Goal: Task Accomplishment & Management: Complete application form

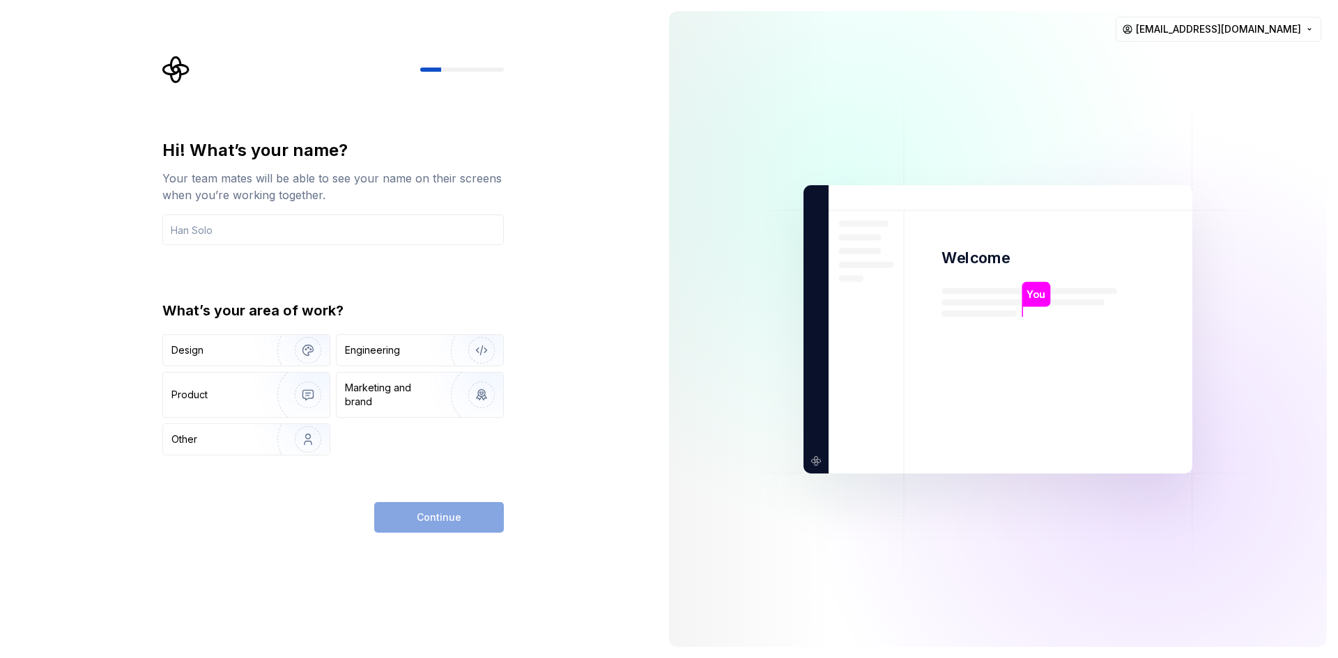
click at [240, 332] on div "What’s your area of work? Design Engineering Product Marketing and brand Other" at bounding box center [332, 378] width 341 height 155
click at [244, 346] on div "Design" at bounding box center [215, 350] width 88 height 14
click at [428, 523] on div "Continue" at bounding box center [439, 517] width 130 height 31
click at [445, 510] on div "Continue" at bounding box center [439, 517] width 130 height 31
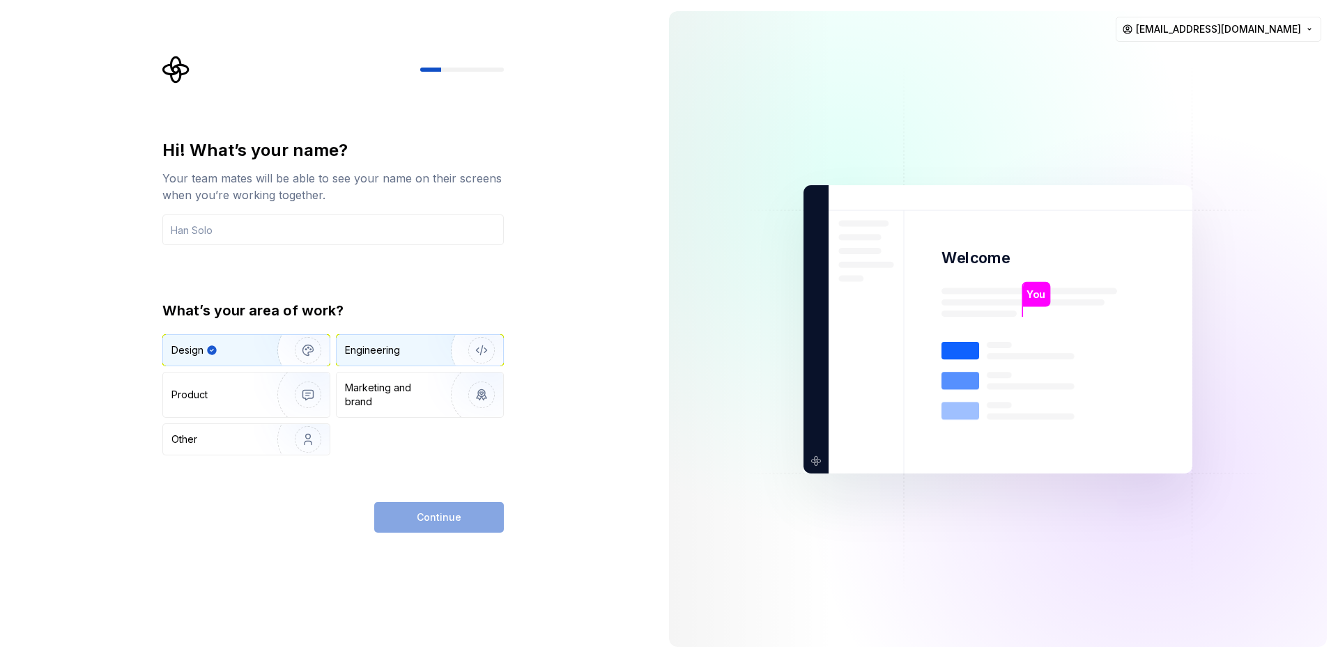
click at [413, 348] on div "Engineering" at bounding box center [400, 350] width 111 height 14
click at [297, 353] on img "button" at bounding box center [298, 350] width 89 height 93
click at [252, 234] on input "text" at bounding box center [332, 230] width 341 height 31
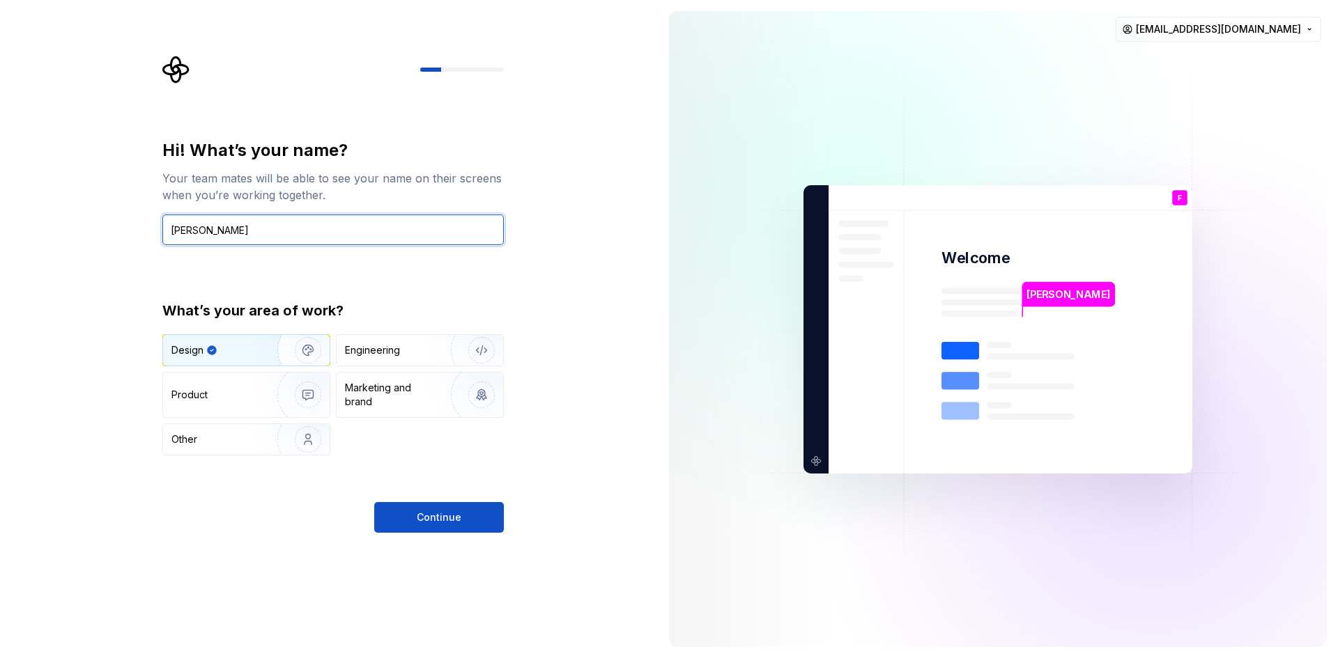
type input "Farhan"
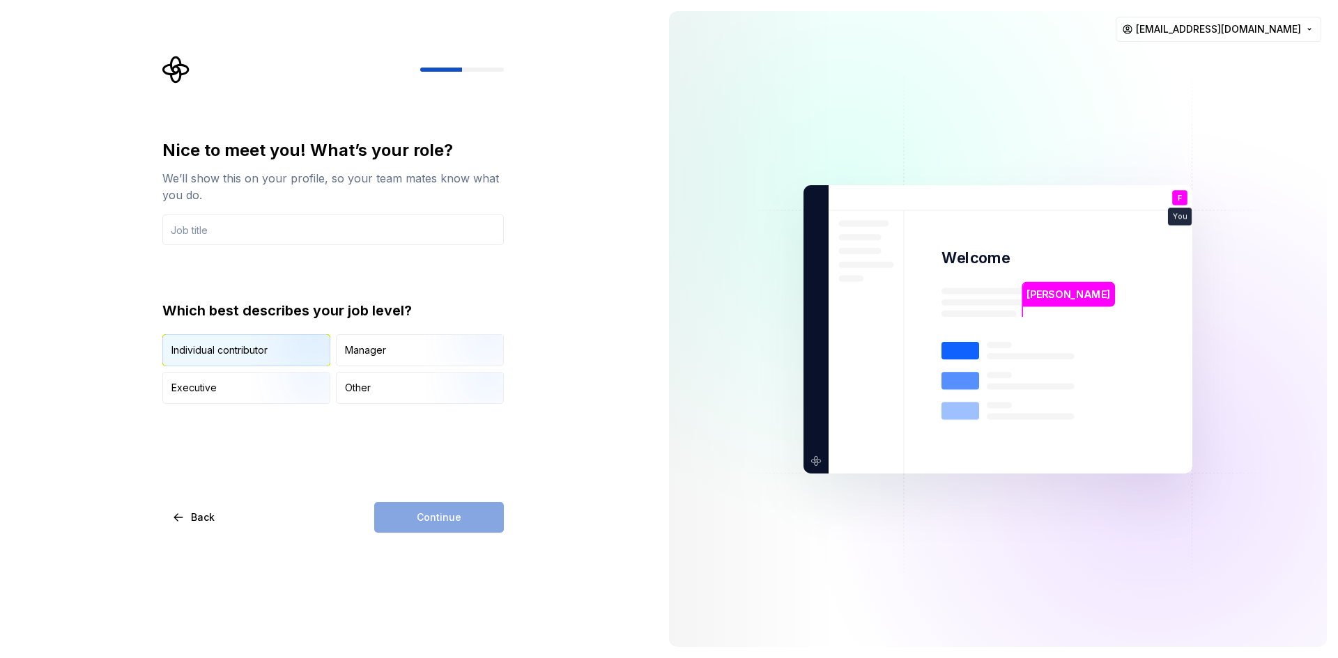
click at [282, 349] on img "button" at bounding box center [296, 367] width 89 height 93
click at [254, 235] on input "text" at bounding box center [332, 230] width 341 height 31
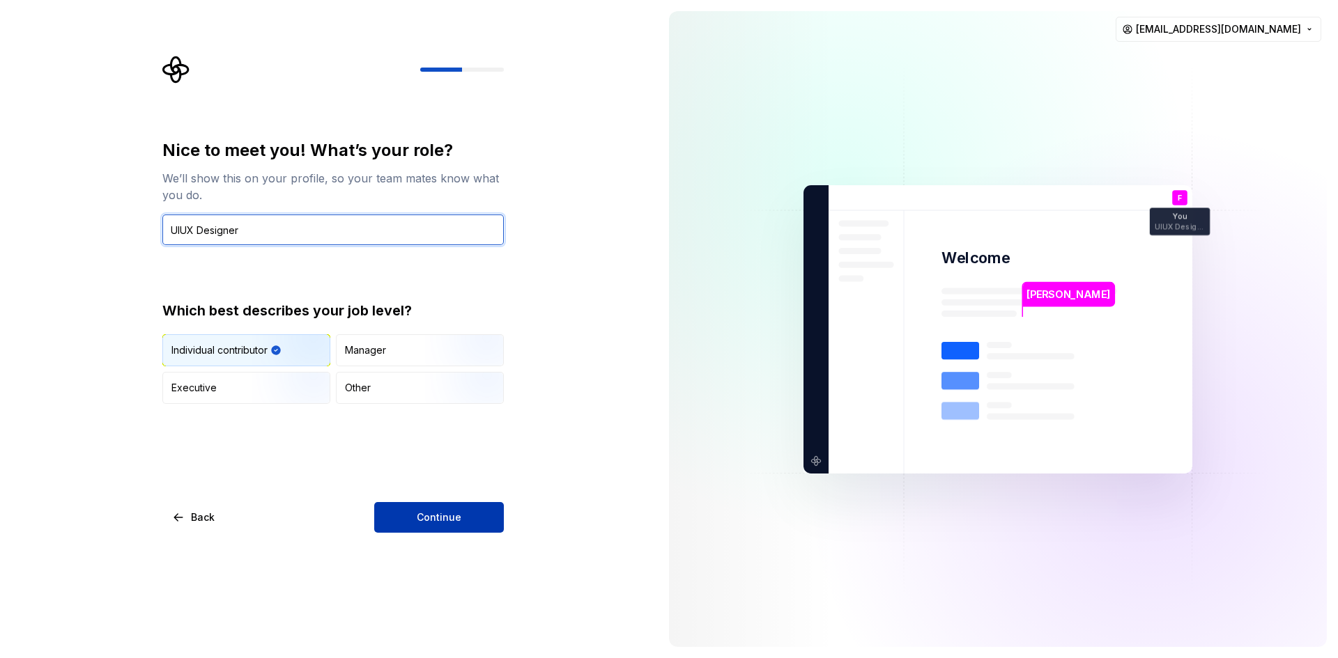
type input "UIUX Designer"
click at [424, 520] on span "Continue" at bounding box center [439, 518] width 45 height 14
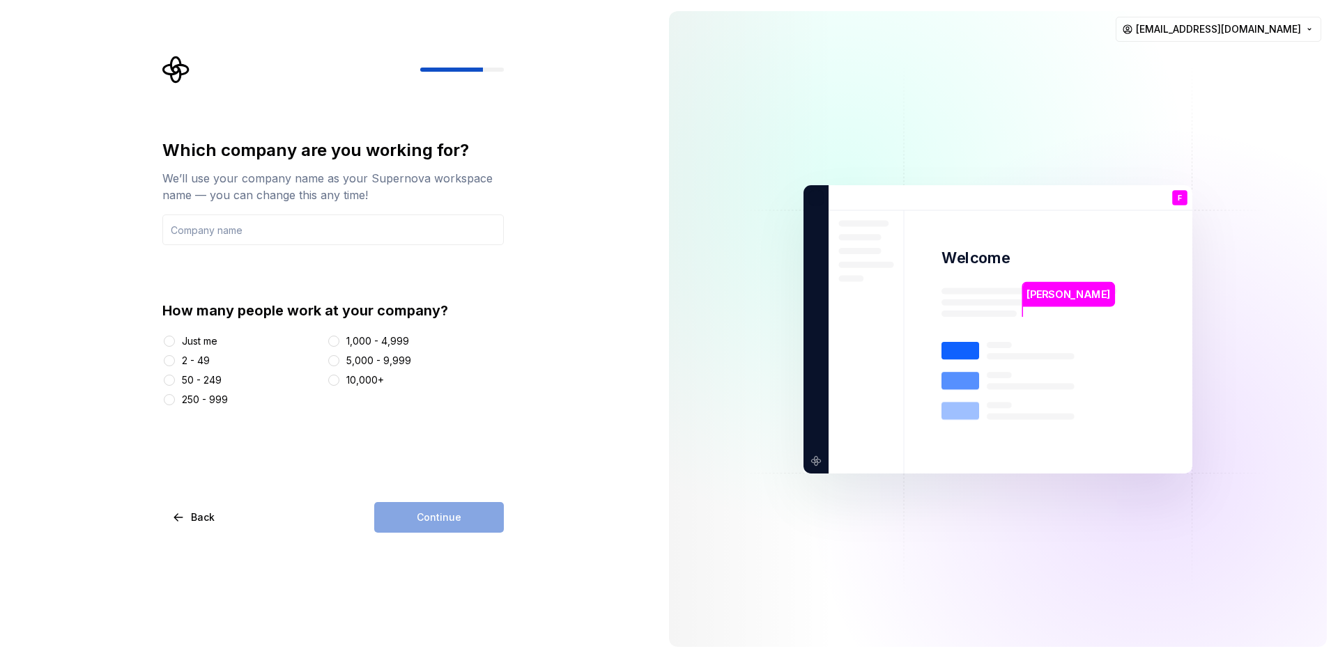
click at [185, 341] on div "Just me" at bounding box center [200, 341] width 36 height 14
click at [175, 341] on button "Just me" at bounding box center [169, 341] width 11 height 11
click at [423, 520] on div "Continue" at bounding box center [439, 517] width 130 height 31
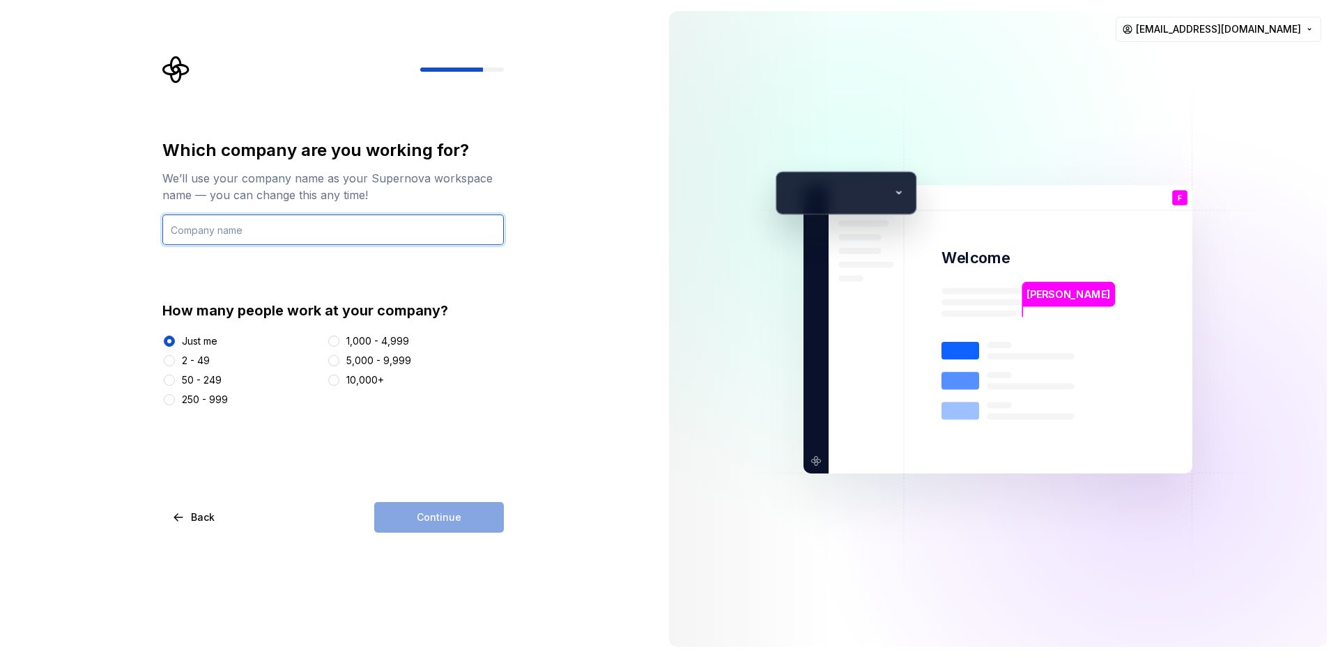
click at [257, 229] on input "text" at bounding box center [332, 230] width 341 height 31
type input "Farhan"
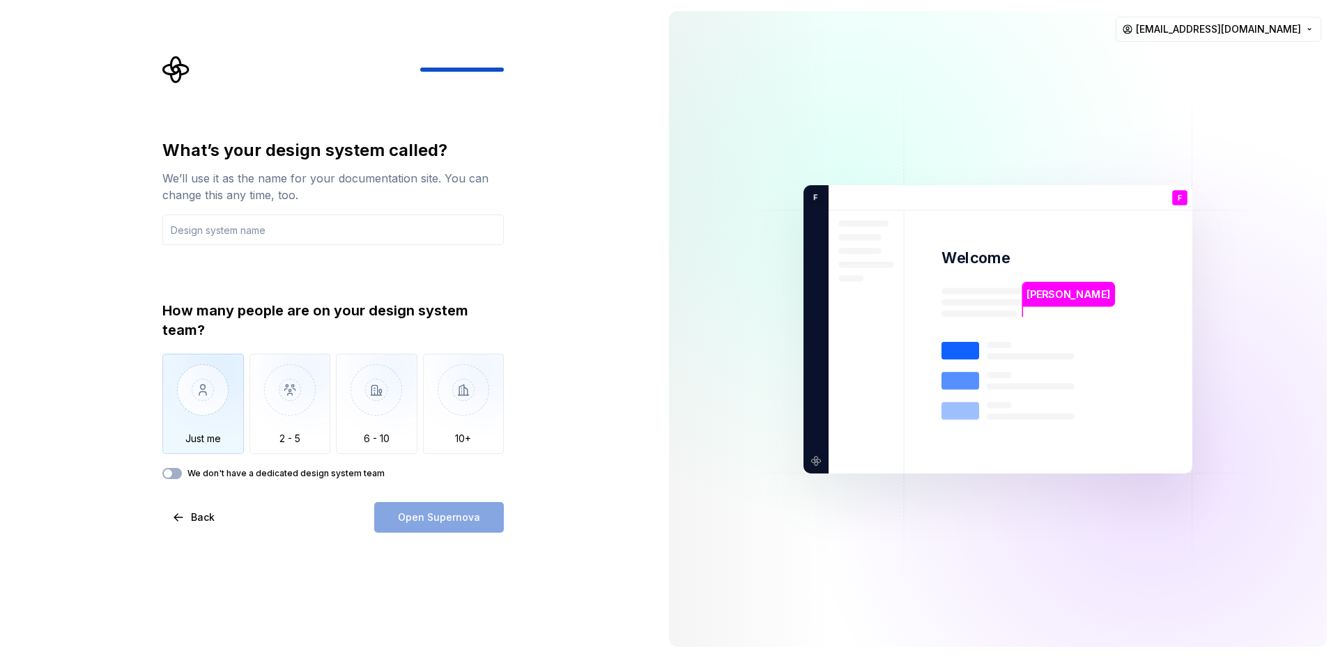
click at [216, 408] on img "button" at bounding box center [203, 400] width 82 height 93
click at [229, 258] on div "What’s your design system called? We’ll use it as the name for your documentati…" at bounding box center [332, 309] width 341 height 340
click at [247, 235] on input "text" at bounding box center [332, 230] width 341 height 31
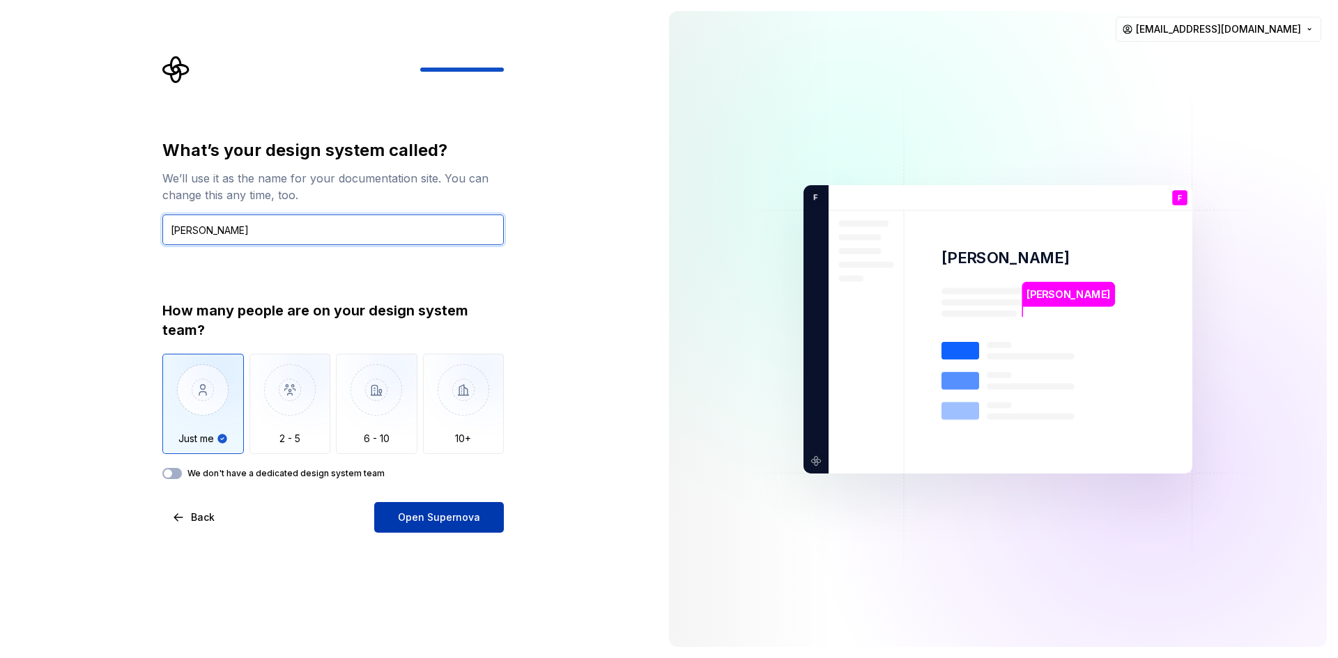
type input "Farhan"
click at [392, 509] on button "Open Supernova" at bounding box center [439, 517] width 130 height 31
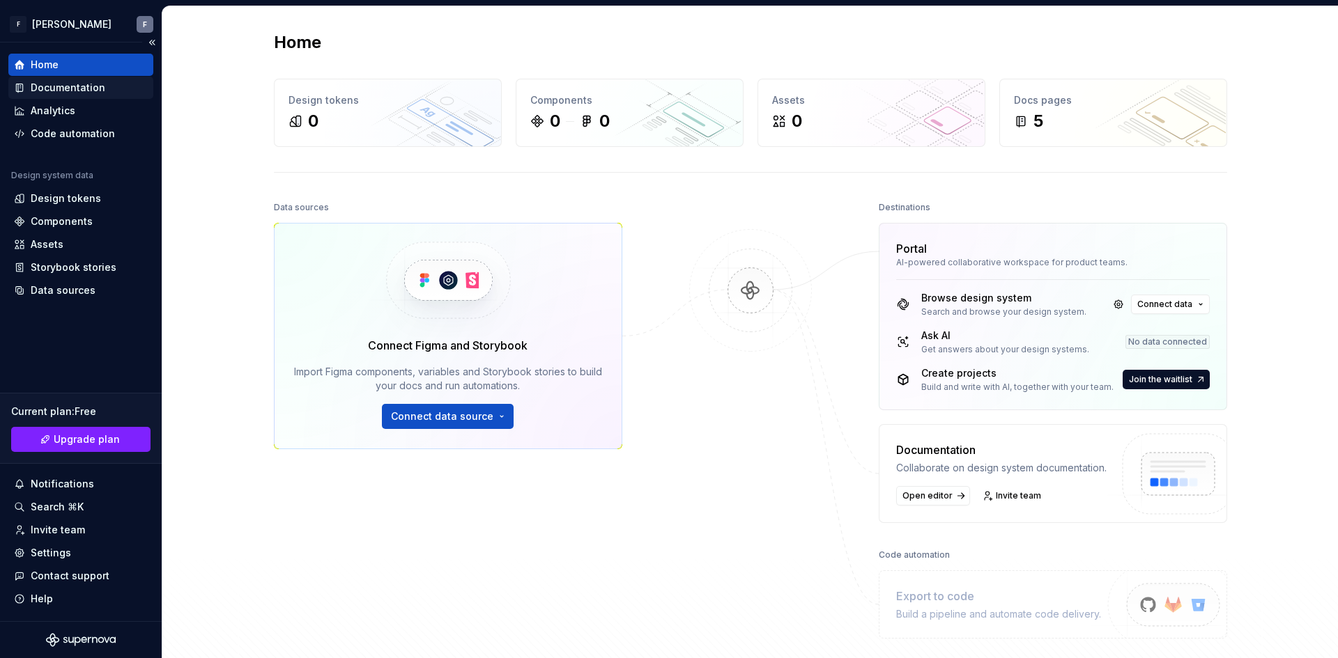
click at [67, 88] on div "Documentation" at bounding box center [68, 88] width 75 height 14
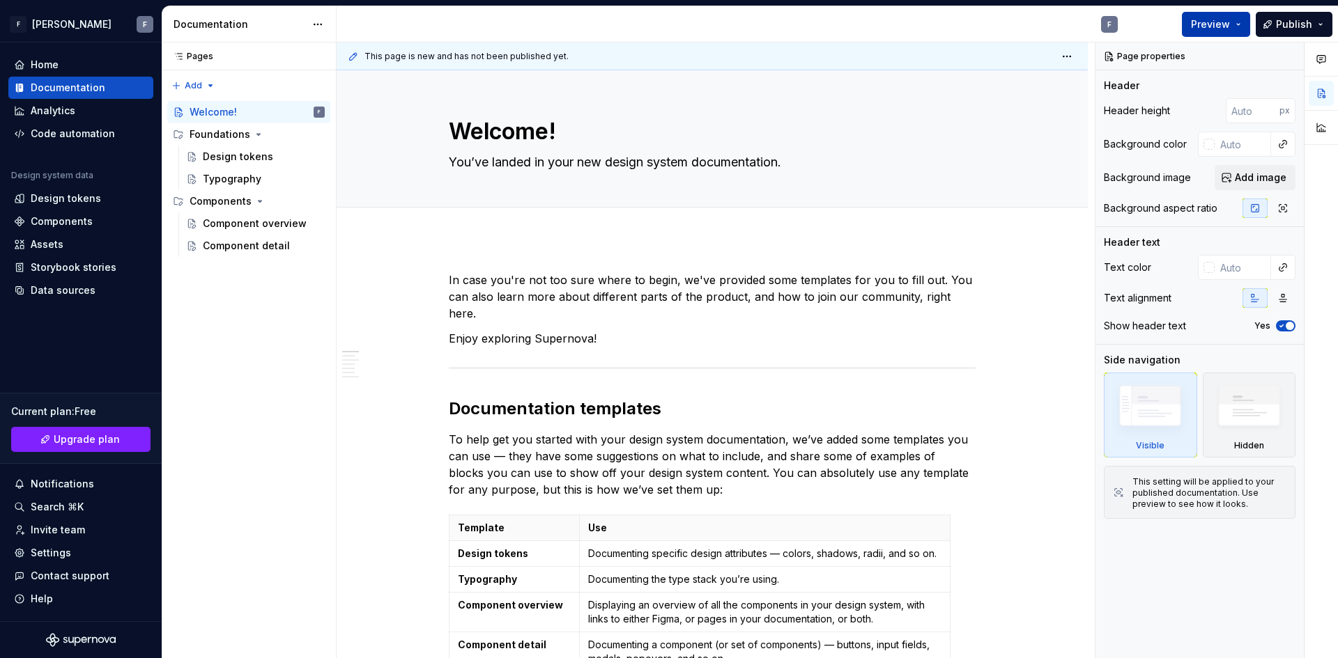
click at [1215, 21] on span "Preview" at bounding box center [1210, 24] width 39 height 14
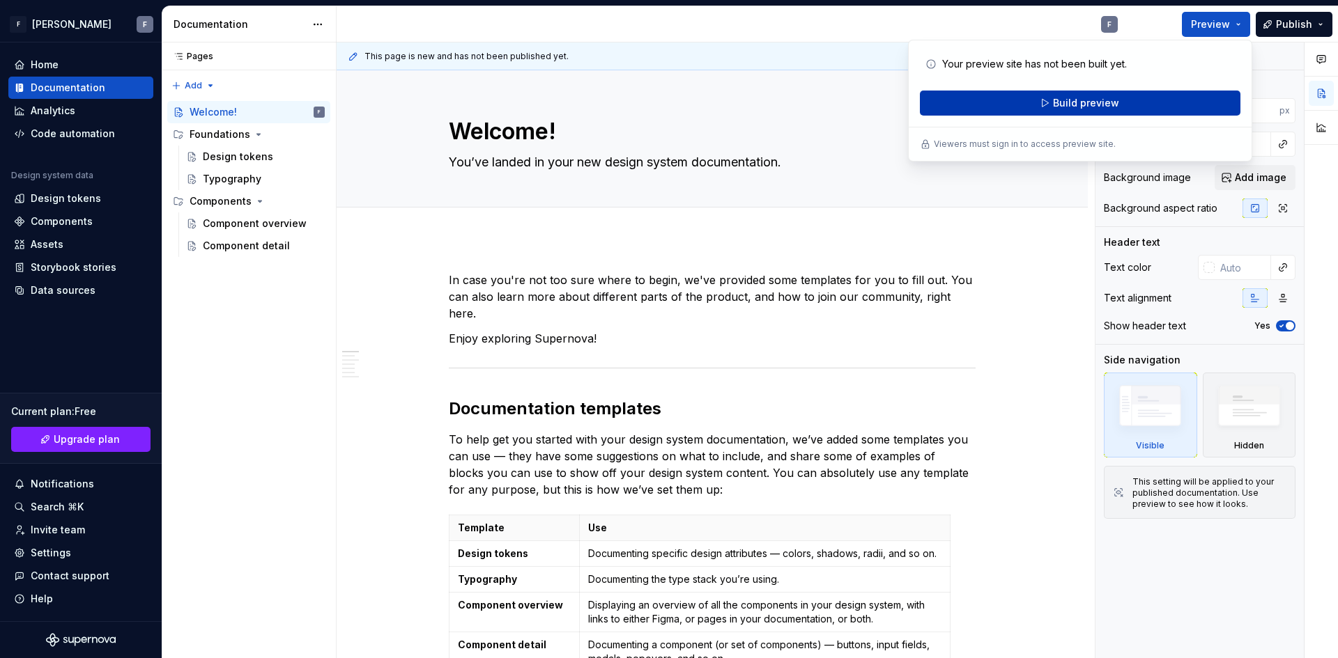
click at [1110, 105] on span "Build preview" at bounding box center [1086, 103] width 66 height 14
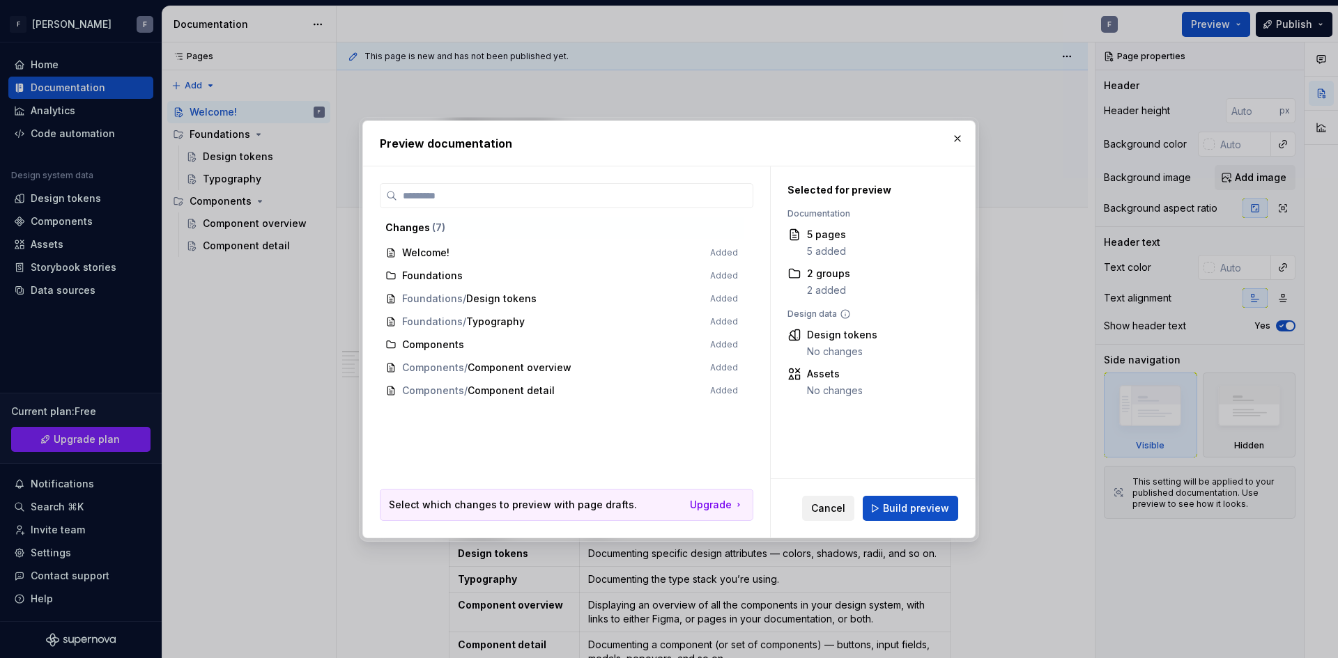
click at [817, 505] on span "Cancel" at bounding box center [828, 509] width 34 height 14
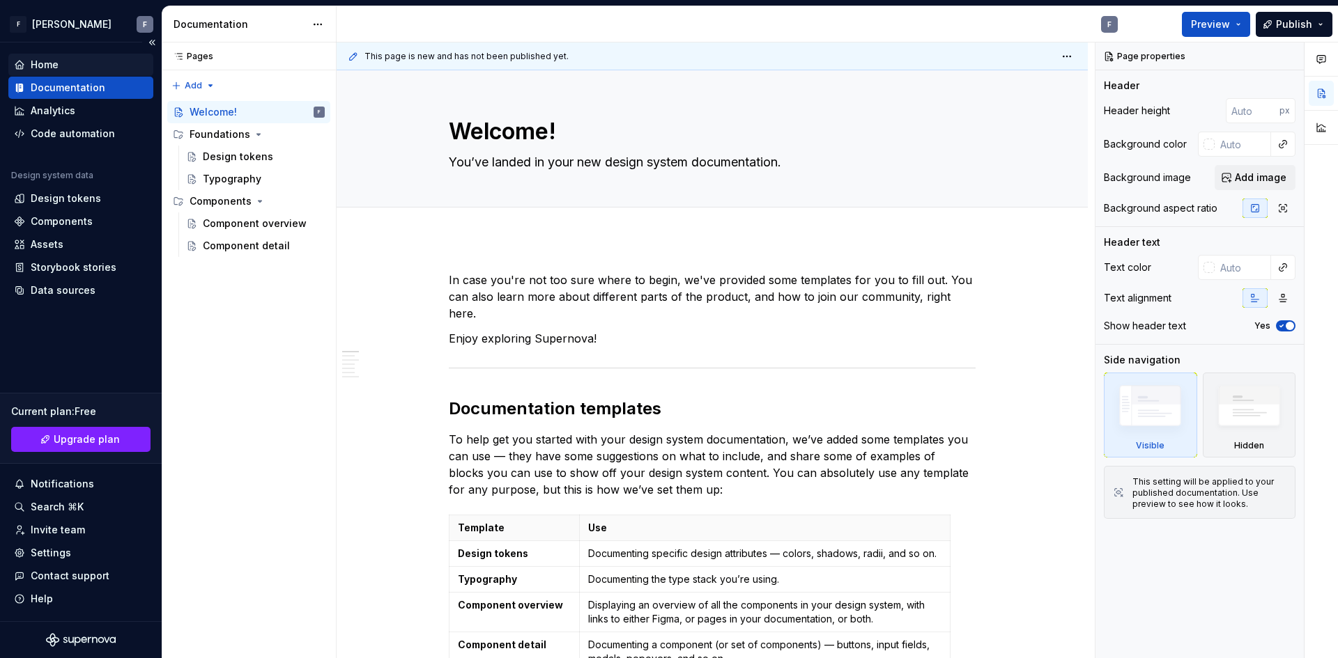
type textarea "*"
click at [65, 67] on div "Home" at bounding box center [81, 65] width 134 height 14
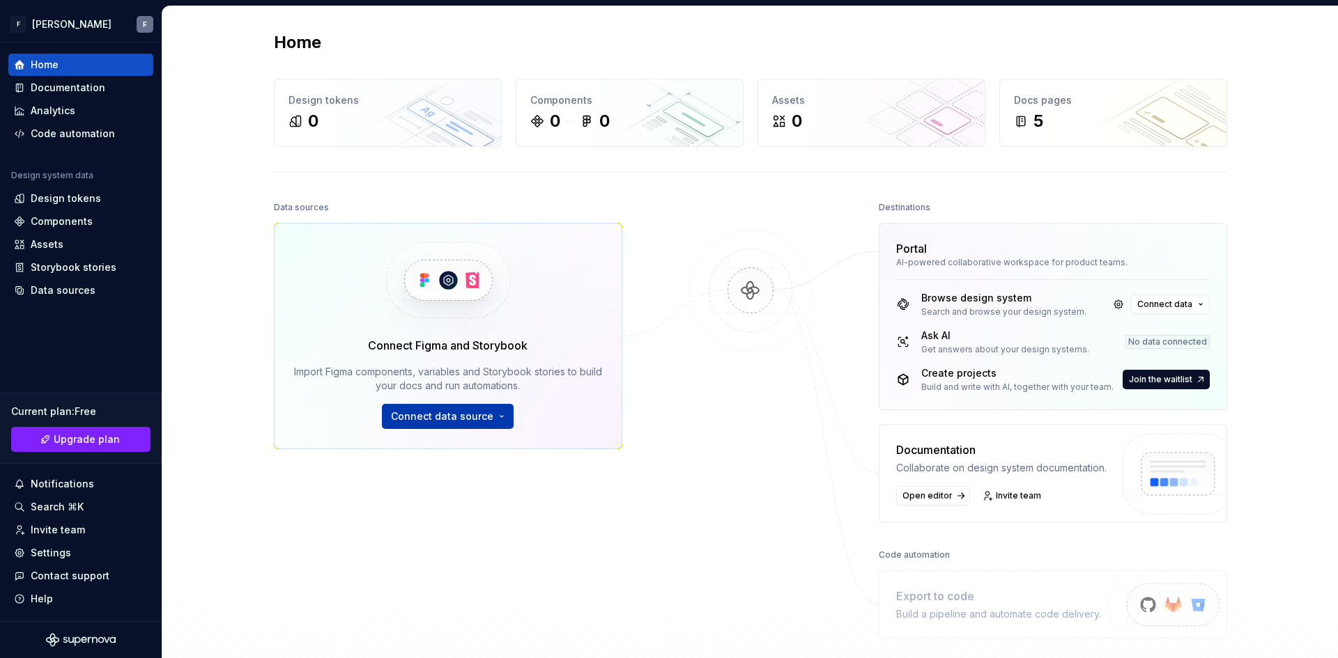
click at [504, 423] on button "Connect data source" at bounding box center [448, 416] width 132 height 25
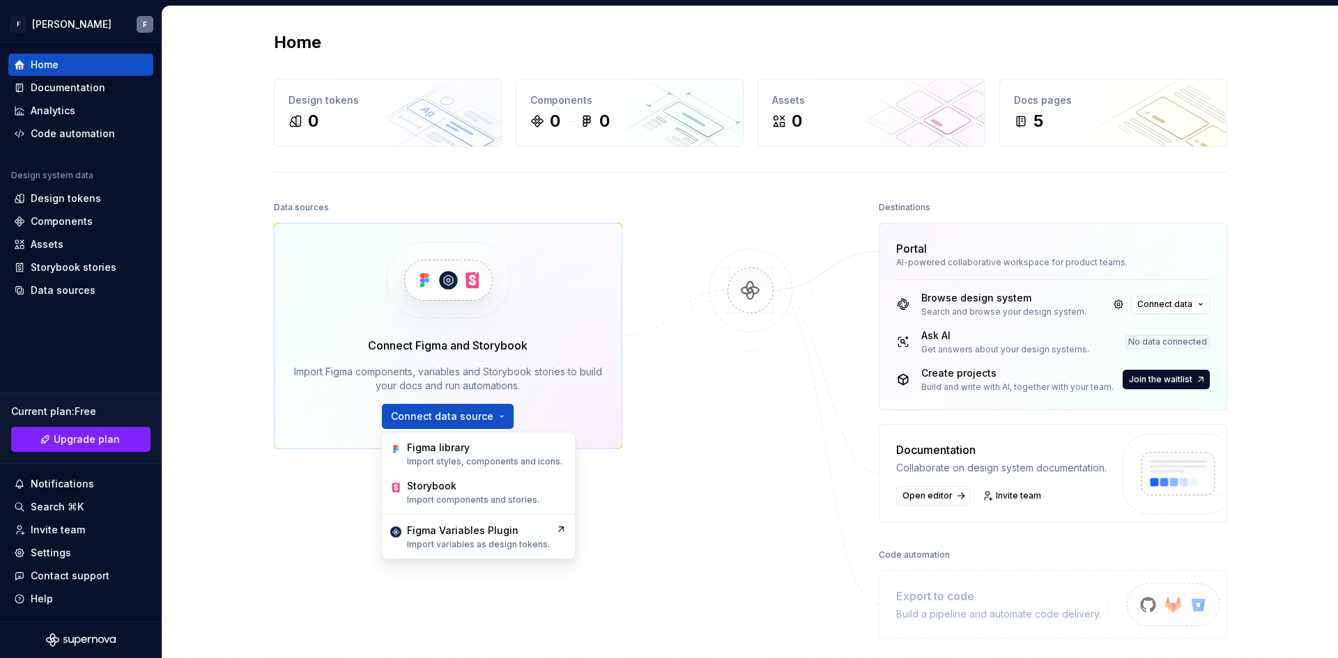
click at [695, 420] on div at bounding box center [750, 418] width 139 height 441
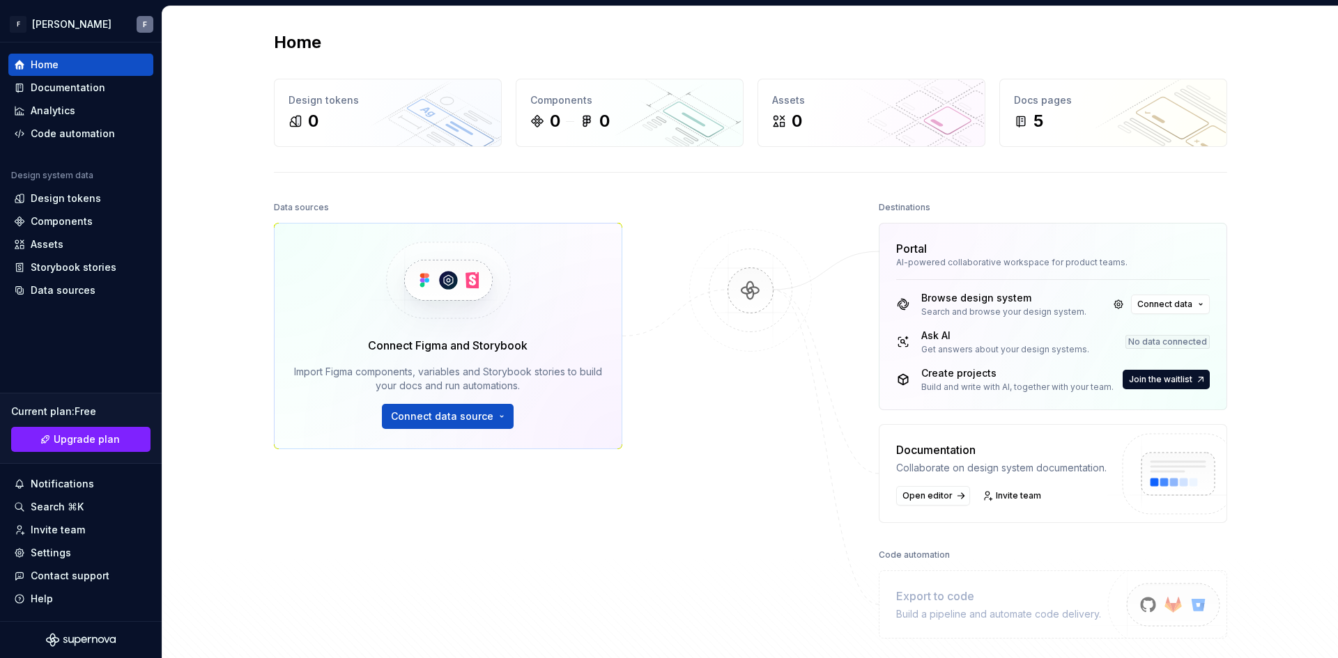
click at [742, 280] on img at bounding box center [750, 304] width 135 height 151
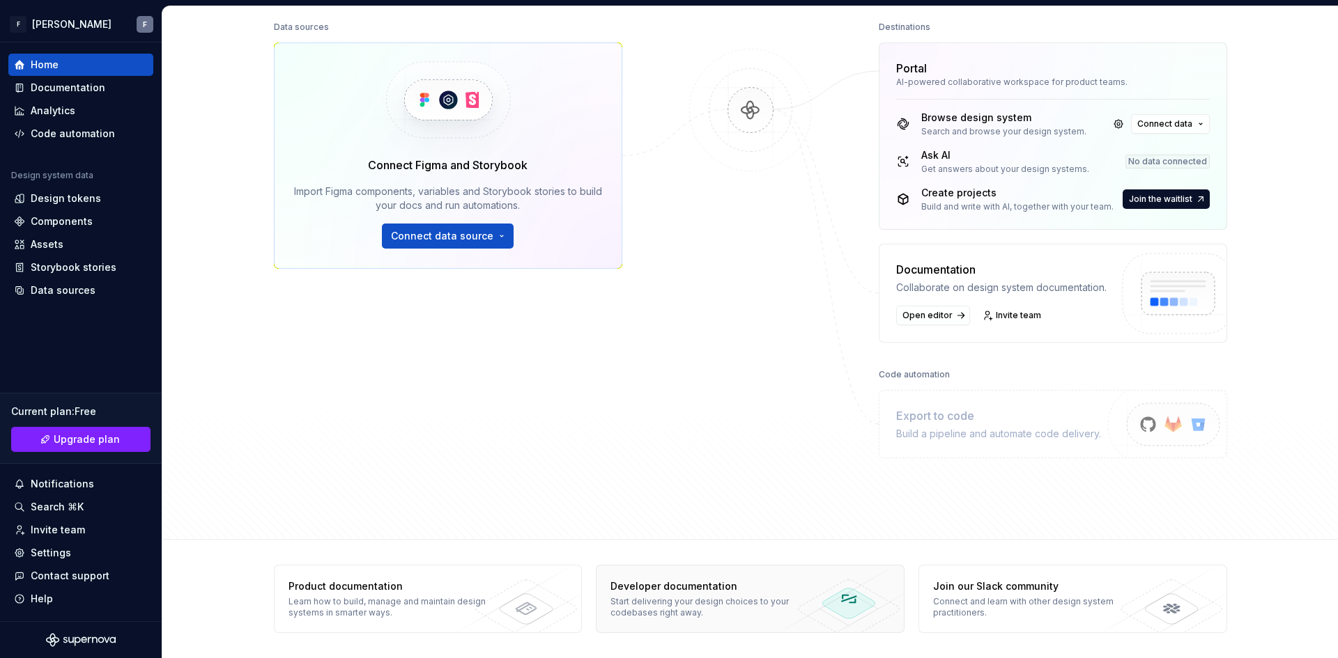
click at [821, 598] on div "Developer documentation Start delivering your design choices to your codebases …" at bounding box center [711, 599] width 231 height 67
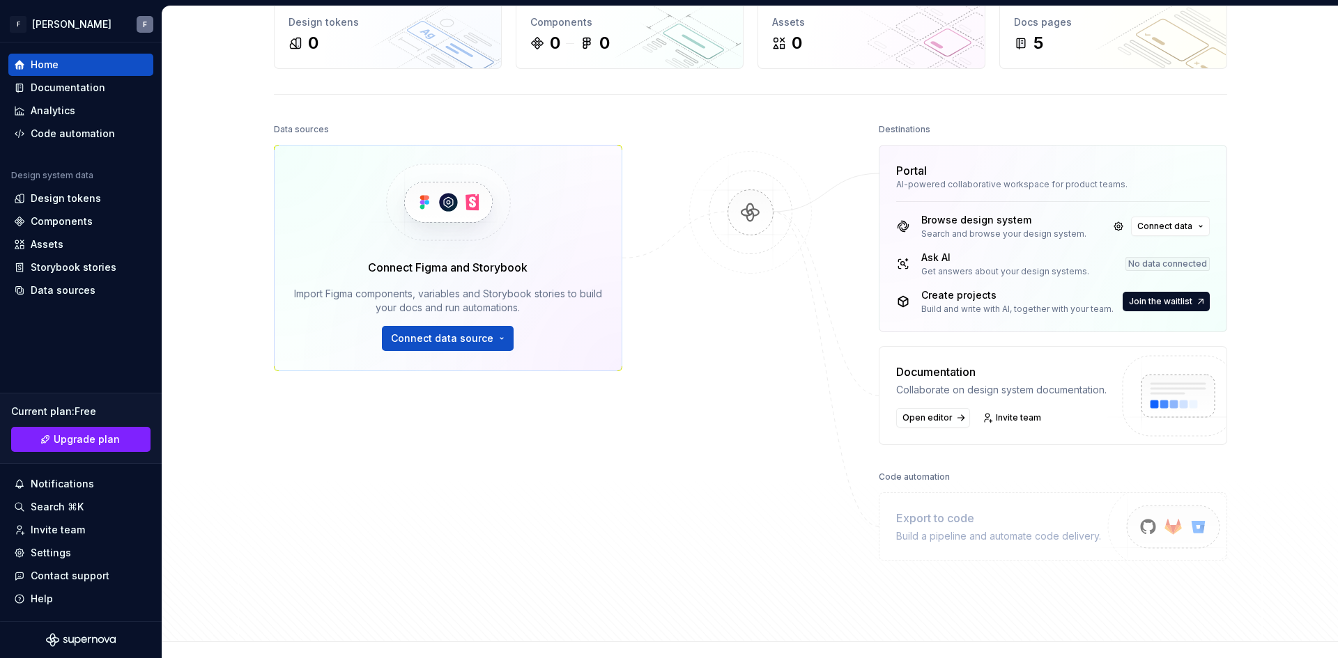
scroll to position [0, 0]
